Goal: Task Accomplishment & Management: Manage account settings

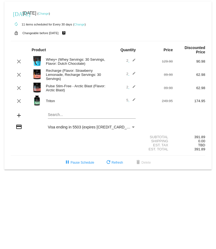
click at [49, 14] on link "Change" at bounding box center [43, 13] width 11 height 3
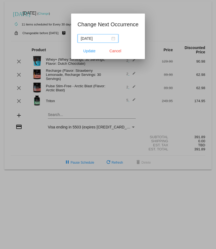
click at [112, 38] on div "[DATE]" at bounding box center [98, 38] width 34 height 6
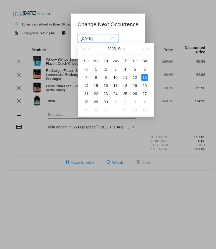
click at [144, 49] on span "button" at bounding box center [143, 49] width 3 height 3
click at [94, 78] on div "6" at bounding box center [96, 77] width 6 height 6
type input "[DATE]"
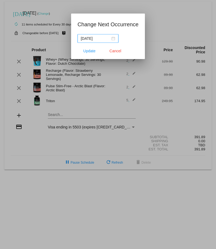
click at [88, 51] on span "Update" at bounding box center [89, 51] width 12 height 4
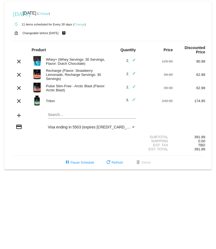
click at [134, 98] on mat-icon "edit" at bounding box center [132, 101] width 6 height 6
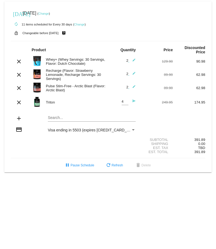
click at [125, 100] on input "4" at bounding box center [125, 102] width 7 height 4
click at [127, 100] on input "3" at bounding box center [125, 102] width 7 height 4
click at [127, 100] on input "2" at bounding box center [125, 102] width 7 height 4
type input "1"
click at [127, 100] on input "1" at bounding box center [125, 102] width 7 height 4
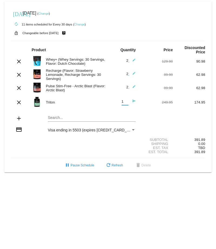
click at [134, 99] on mat-icon "send" at bounding box center [132, 102] width 6 height 6
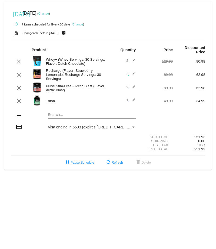
click at [134, 85] on mat-icon "edit" at bounding box center [132, 88] width 6 height 6
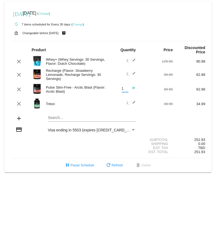
type input "1"
click at [127, 87] on input "1" at bounding box center [125, 89] width 7 height 4
click at [134, 71] on mat-icon "edit" at bounding box center [132, 74] width 6 height 6
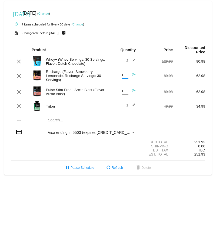
type input "1"
click at [127, 73] on input "1" at bounding box center [125, 75] width 7 height 4
click at [134, 73] on mat-icon "send" at bounding box center [132, 76] width 6 height 6
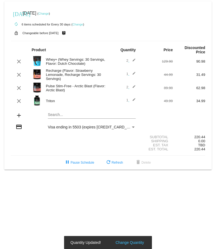
click at [134, 85] on mat-icon "edit" at bounding box center [132, 88] width 6 height 6
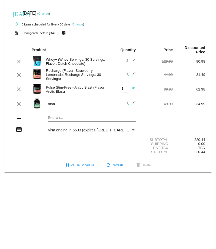
type input "1"
click at [127, 87] on input "1" at bounding box center [125, 89] width 7 height 4
click at [135, 86] on mat-icon "send" at bounding box center [132, 89] width 6 height 6
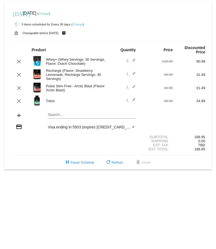
click at [133, 126] on div "Payment Method" at bounding box center [133, 126] width 3 height 1
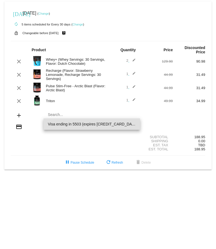
click at [152, 125] on div at bounding box center [108, 124] width 216 height 249
